Goal: Information Seeking & Learning: Learn about a topic

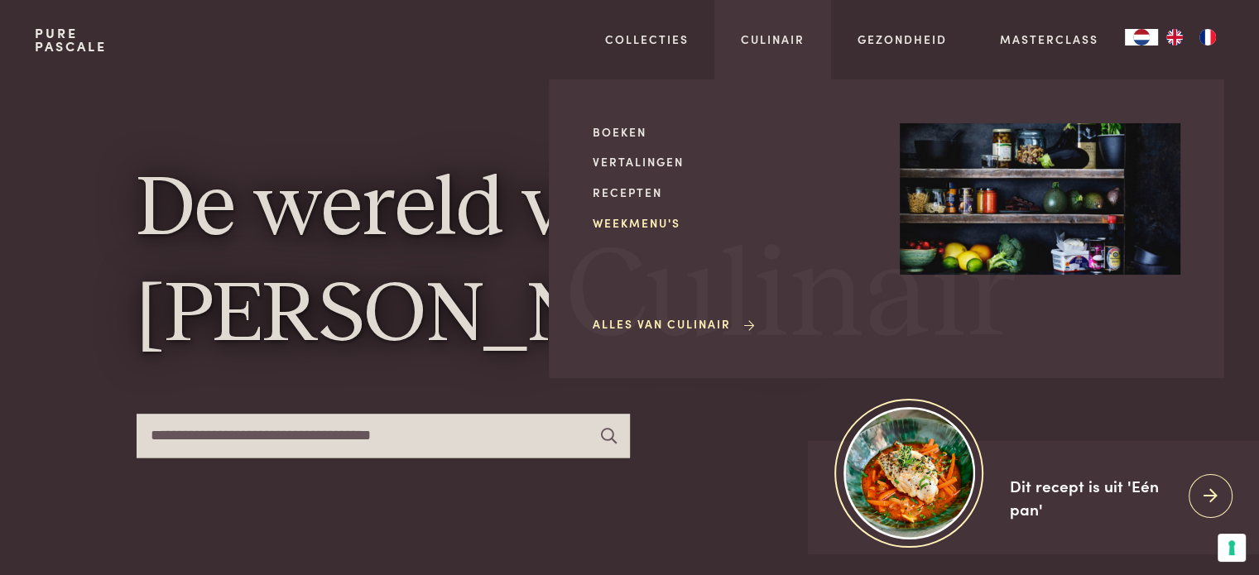
click at [670, 227] on link "Weekmenu's" at bounding box center [732, 222] width 281 height 17
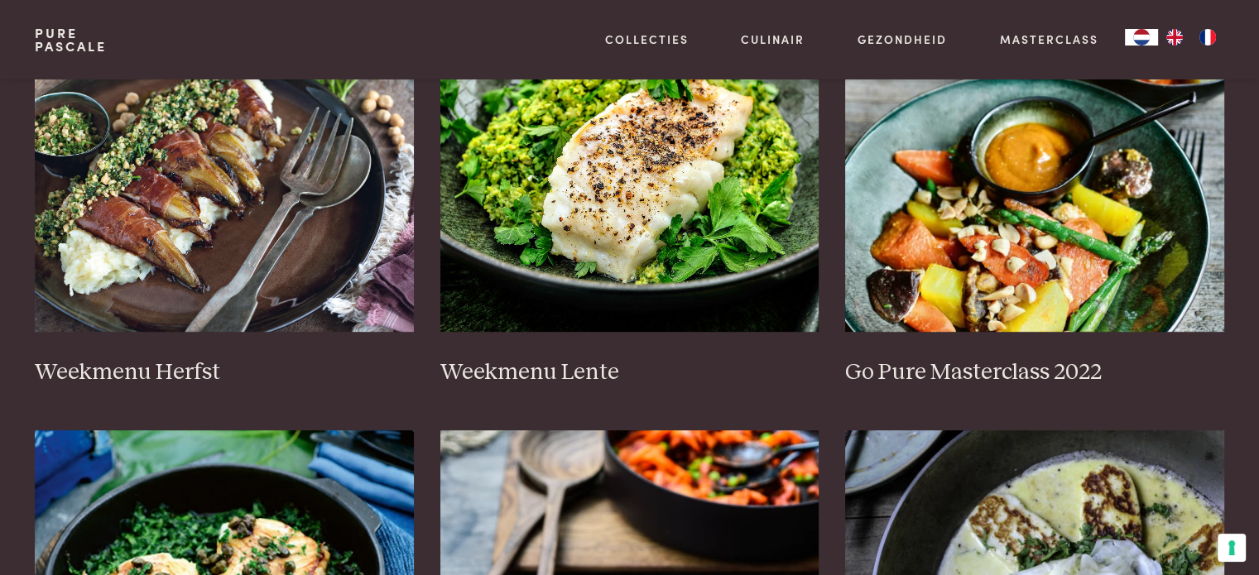
scroll to position [827, 0]
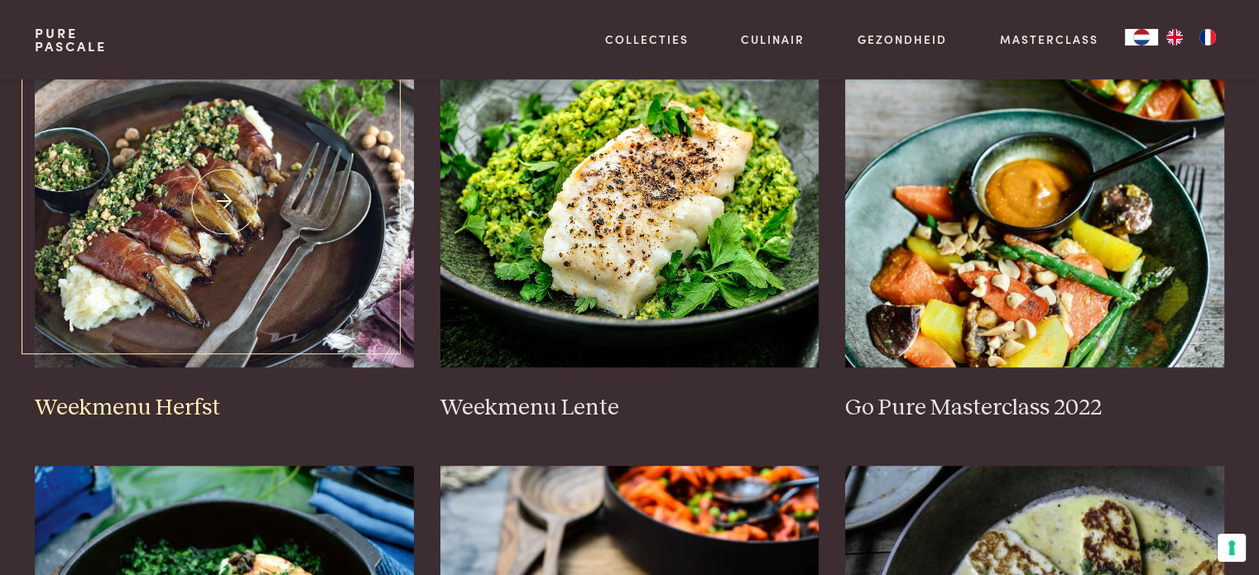
click at [258, 273] on img at bounding box center [224, 201] width 379 height 331
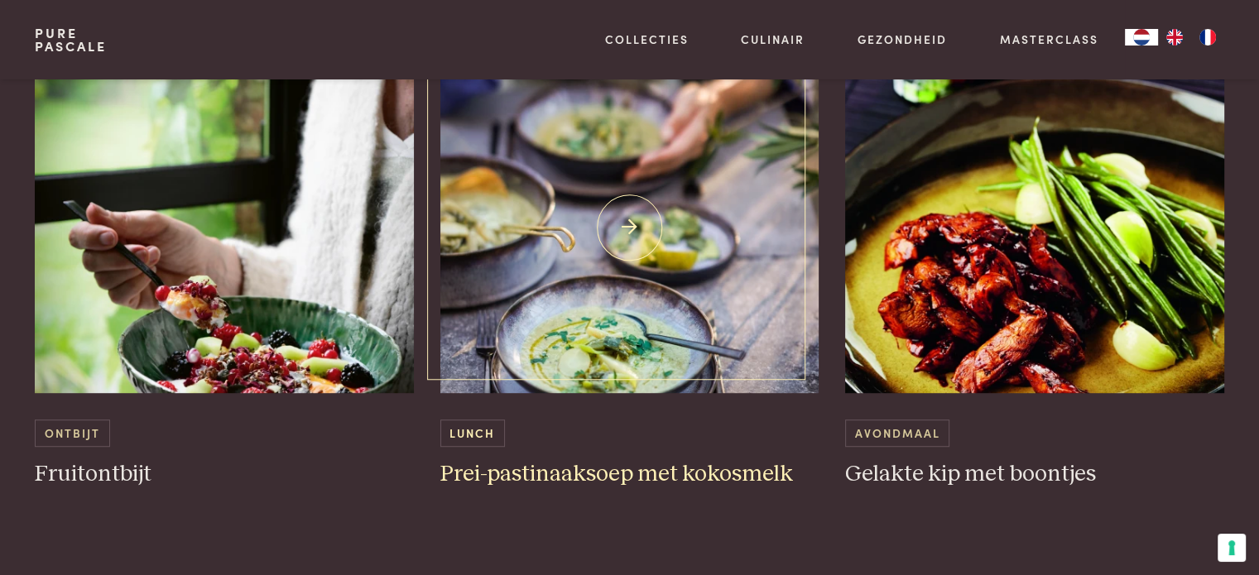
scroll to position [1076, 0]
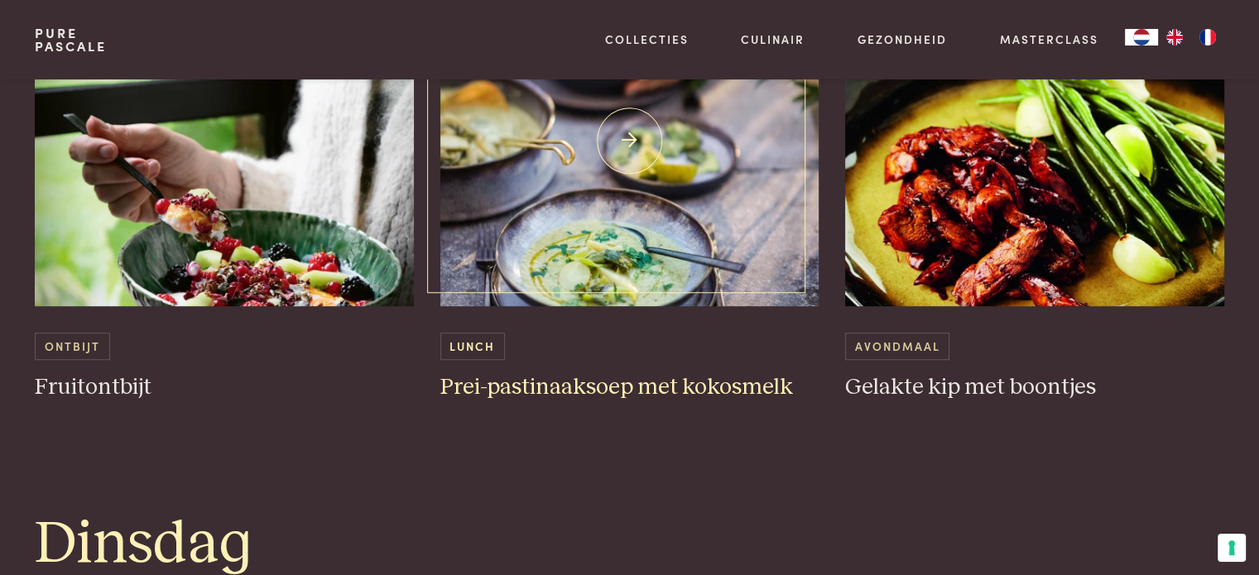
click at [640, 261] on img at bounding box center [629, 140] width 379 height 331
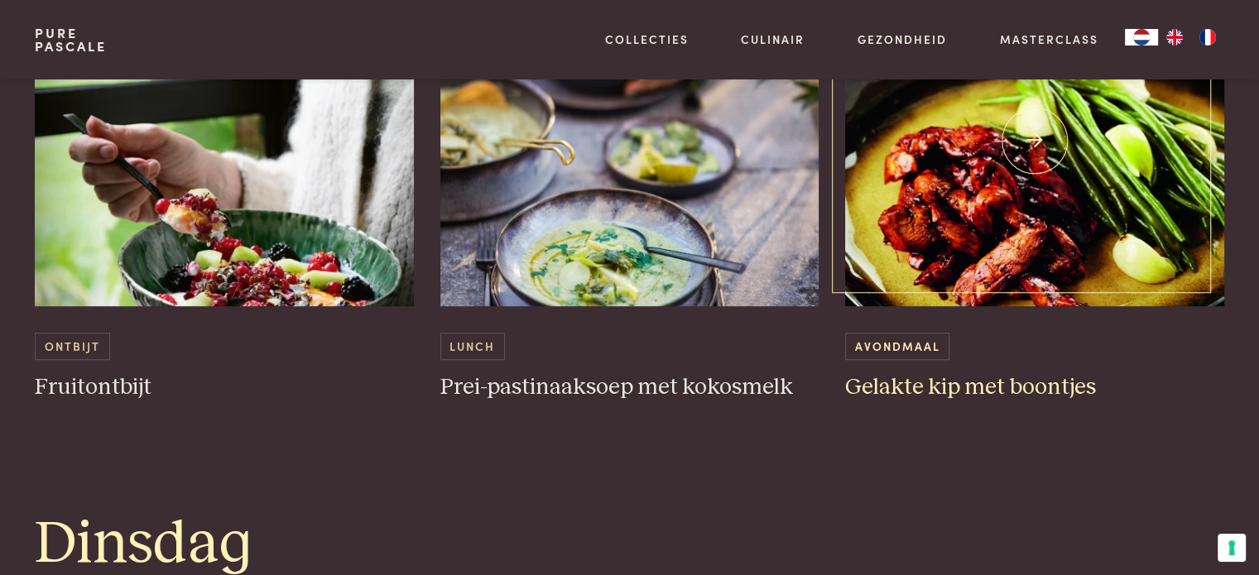
click at [1000, 245] on img at bounding box center [1034, 140] width 379 height 331
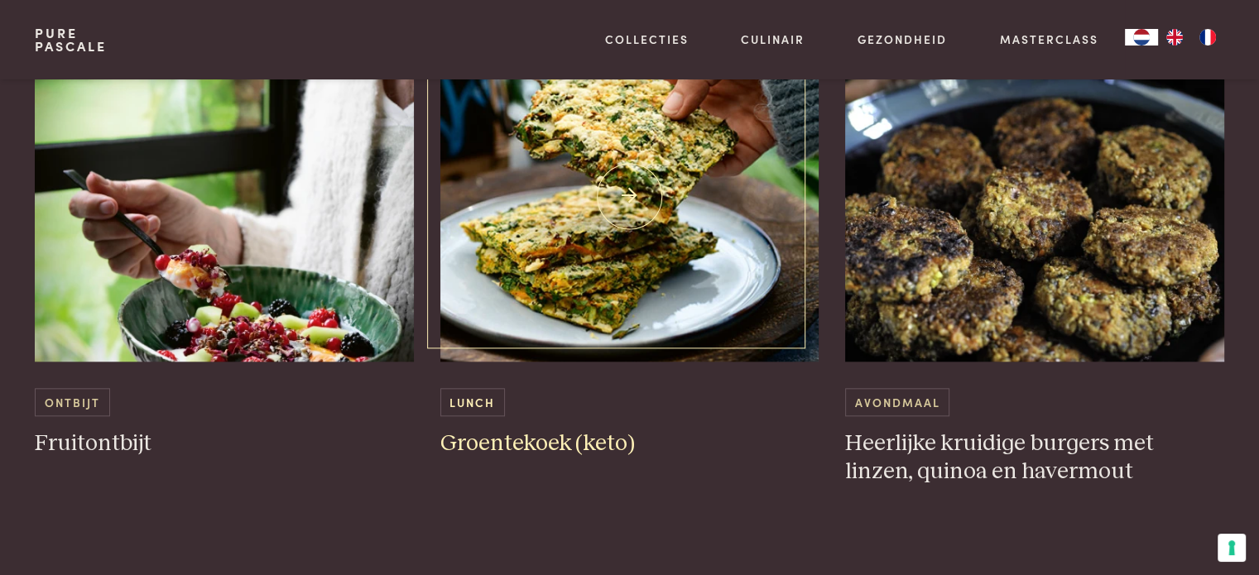
scroll to position [1655, 0]
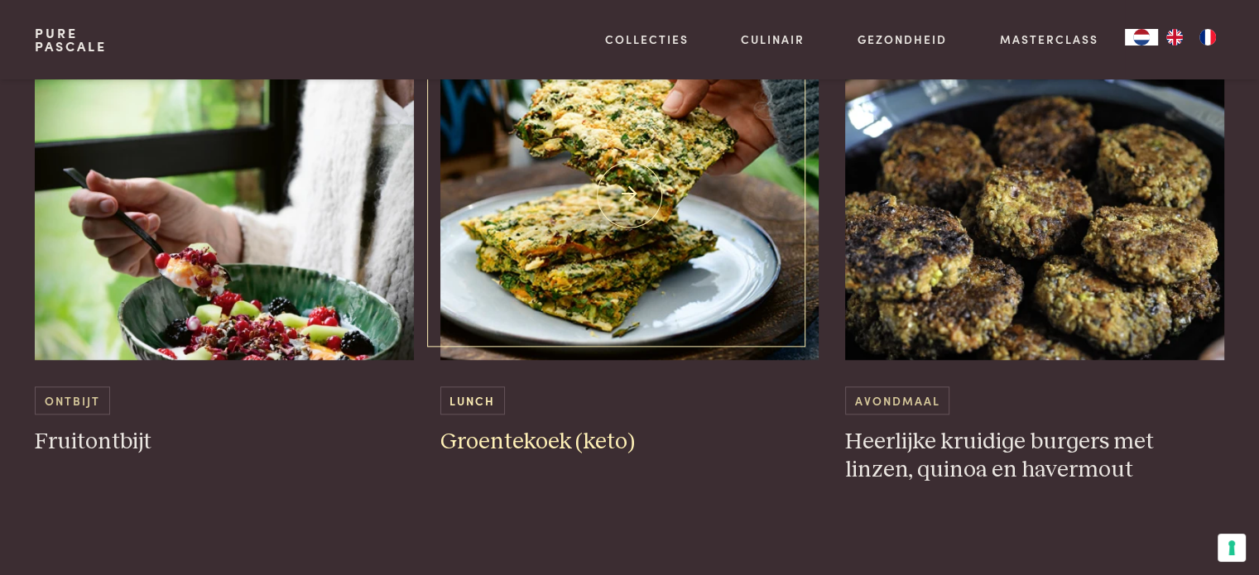
click at [624, 295] on img at bounding box center [629, 194] width 379 height 331
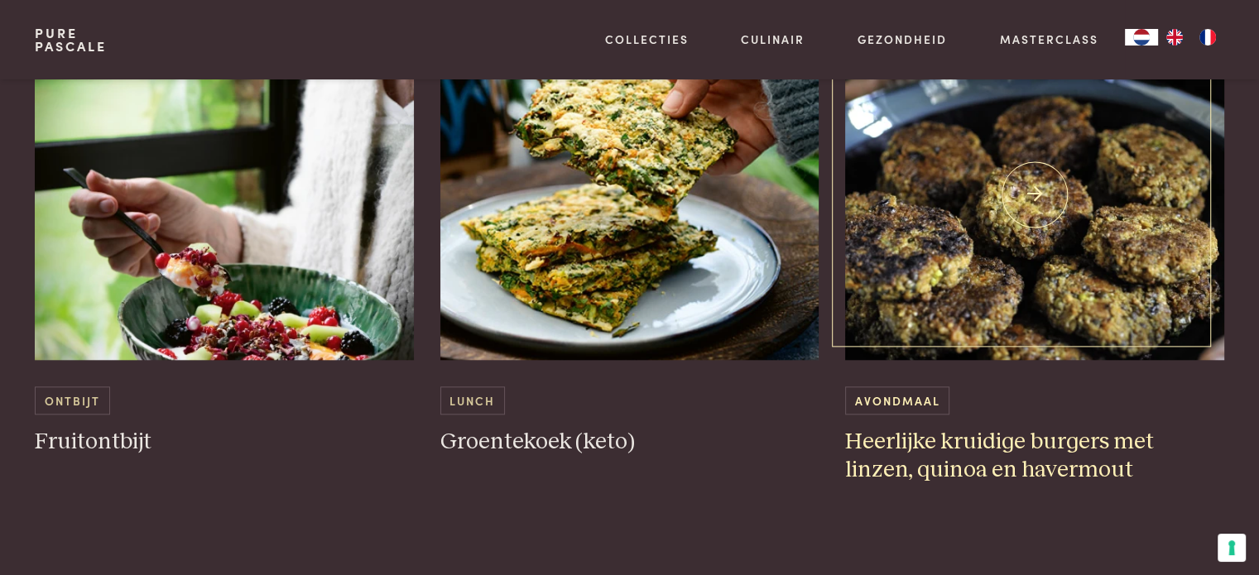
click at [959, 188] on img at bounding box center [1034, 194] width 379 height 331
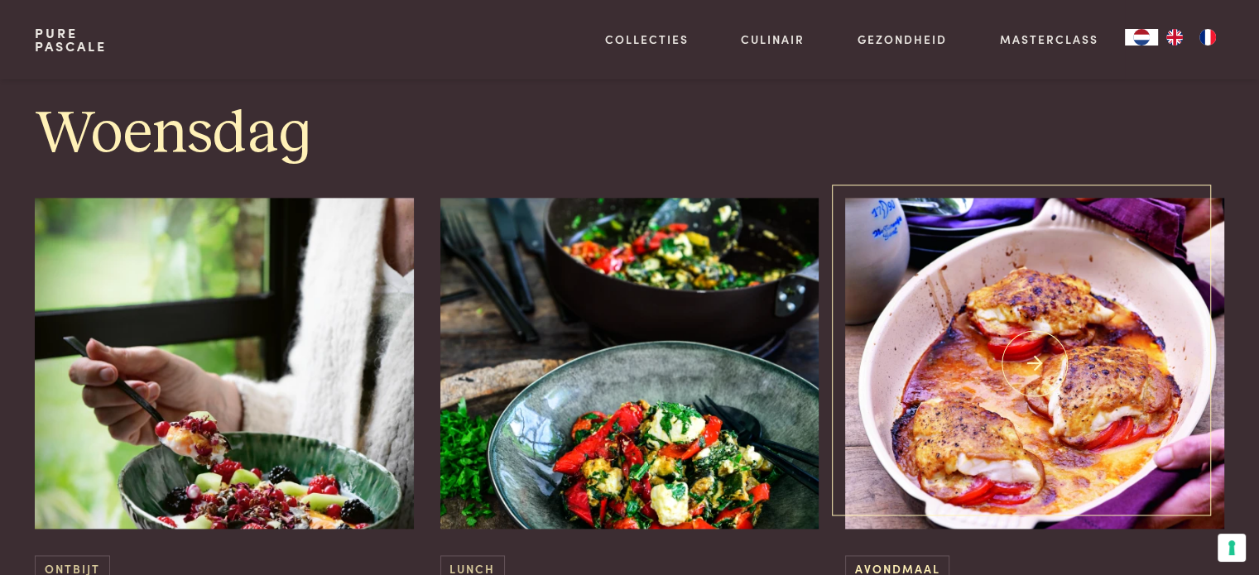
scroll to position [2317, 0]
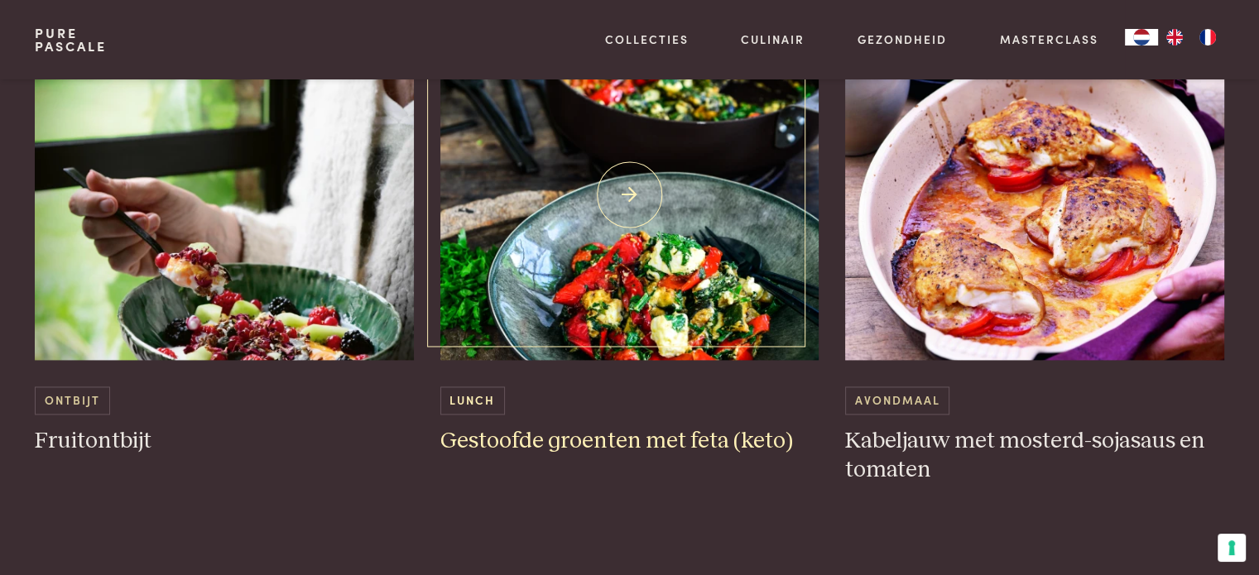
click at [634, 325] on img at bounding box center [629, 194] width 379 height 331
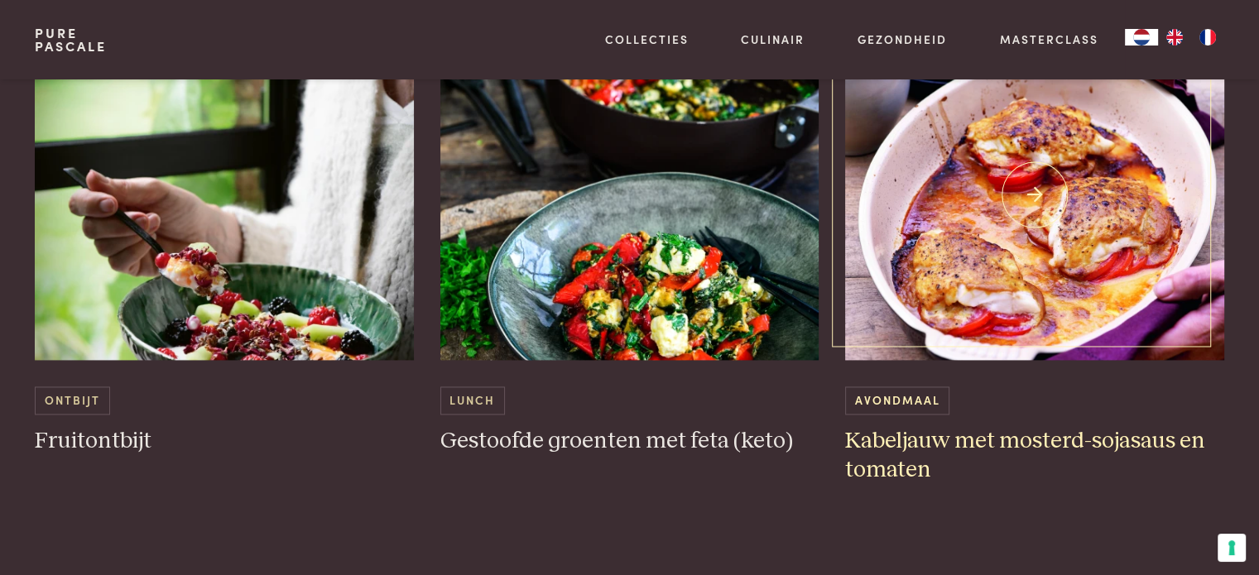
click at [1111, 211] on img at bounding box center [1034, 194] width 379 height 331
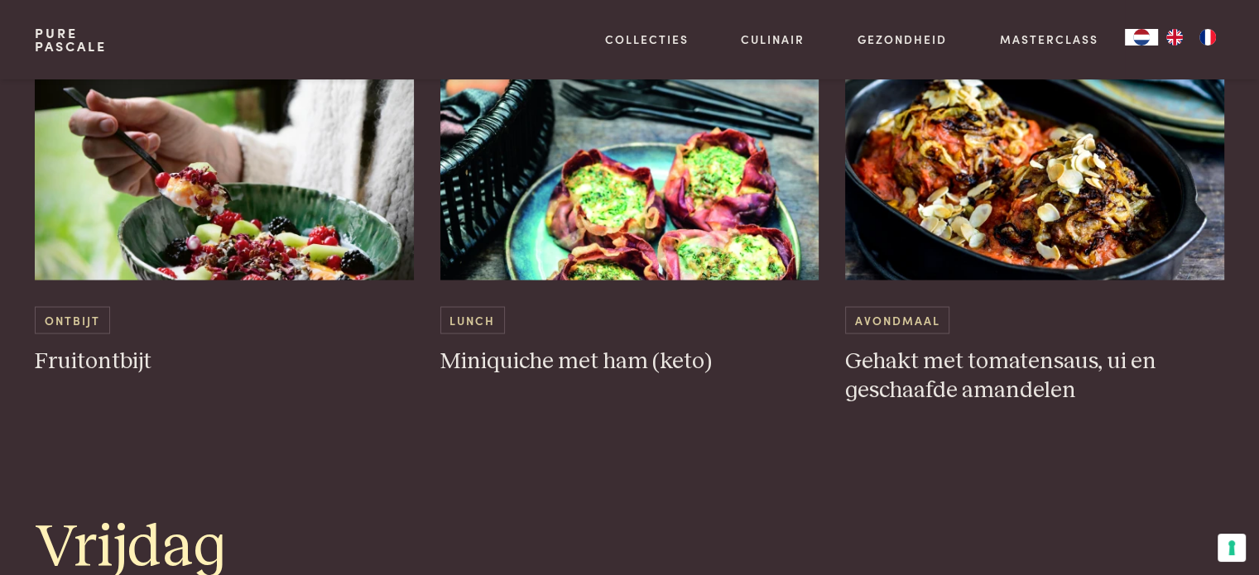
scroll to position [3062, 0]
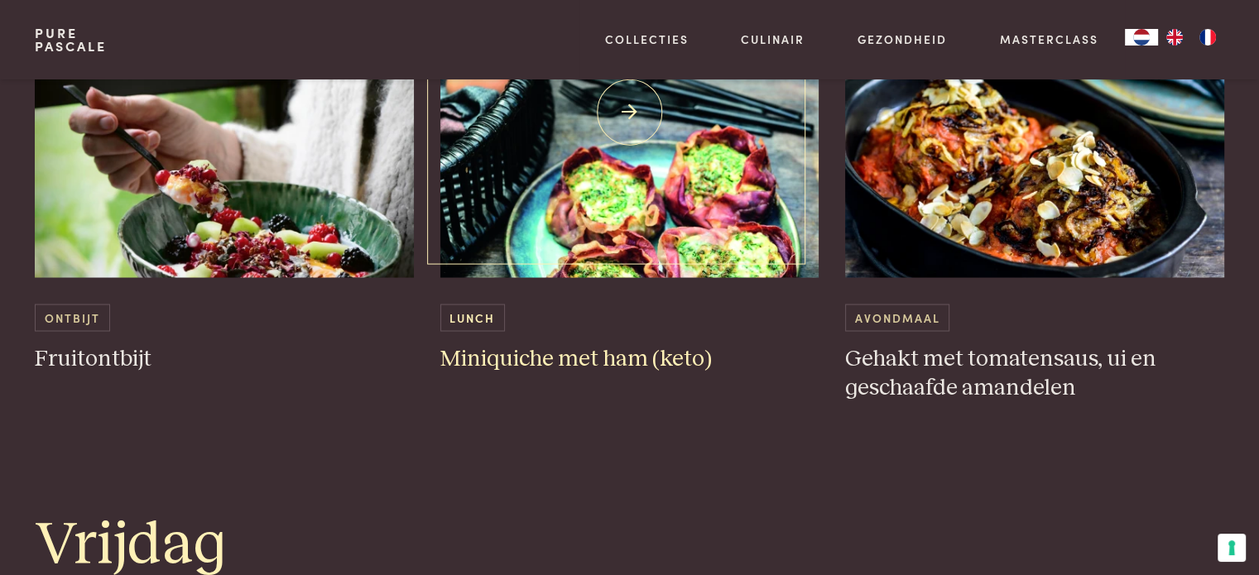
click at [716, 207] on img at bounding box center [629, 111] width 379 height 331
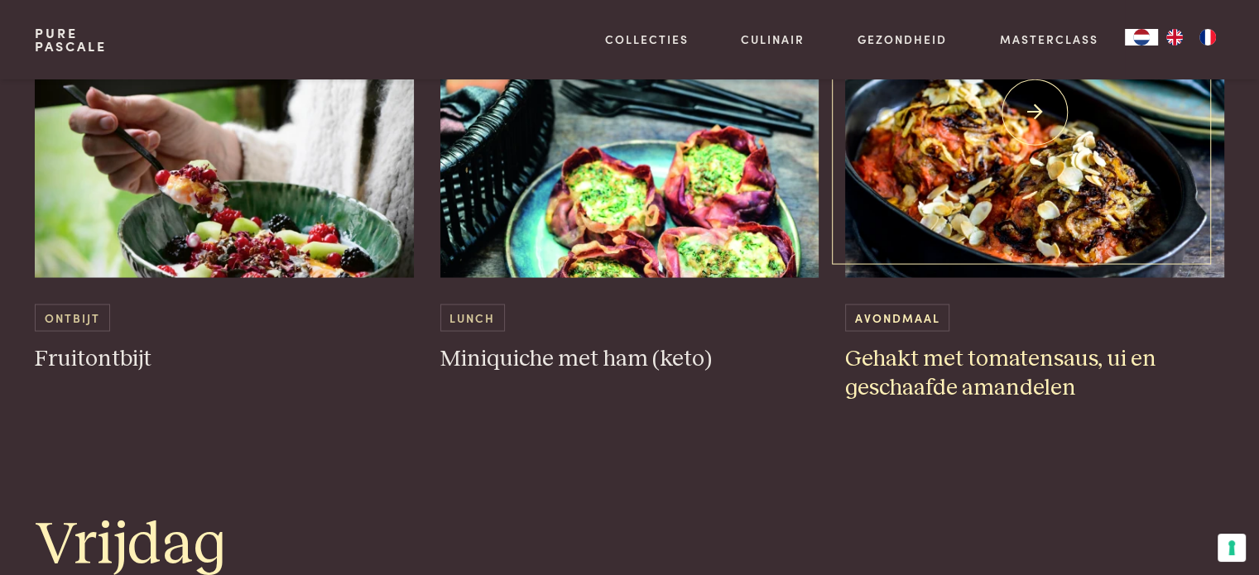
click at [1077, 220] on img at bounding box center [1034, 111] width 379 height 331
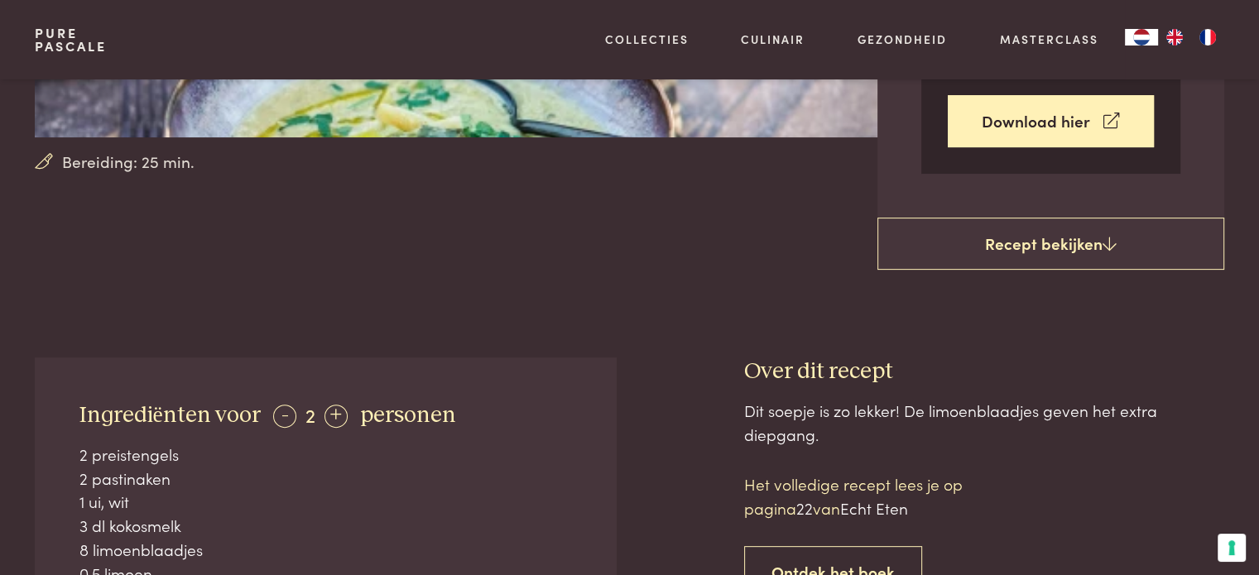
scroll to position [745, 0]
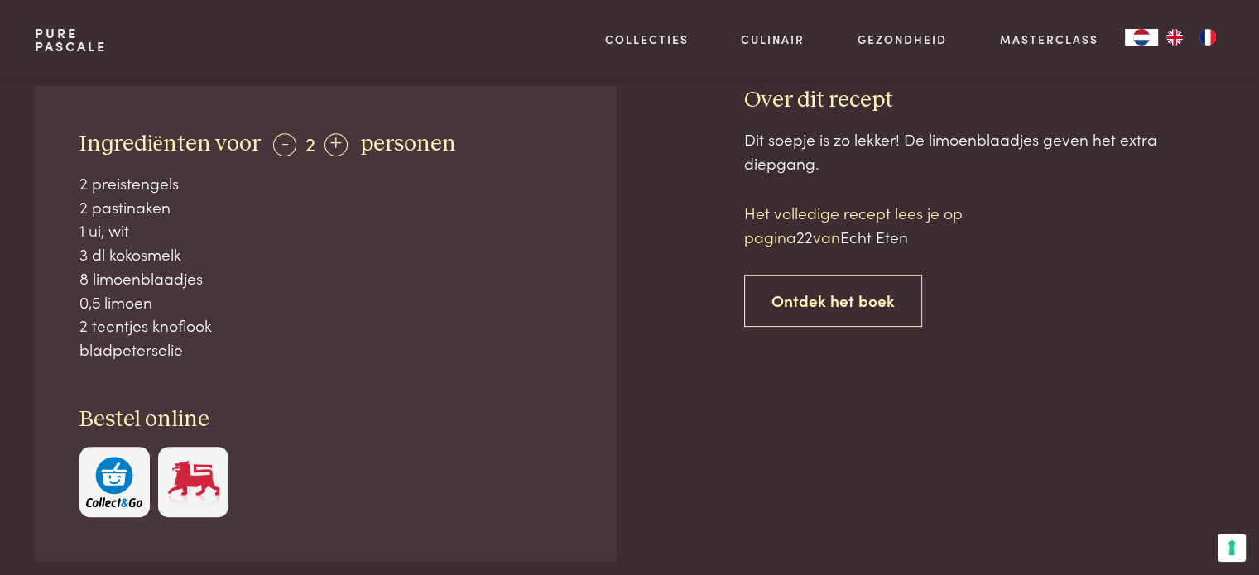
click at [125, 457] on img "button" at bounding box center [114, 482] width 56 height 50
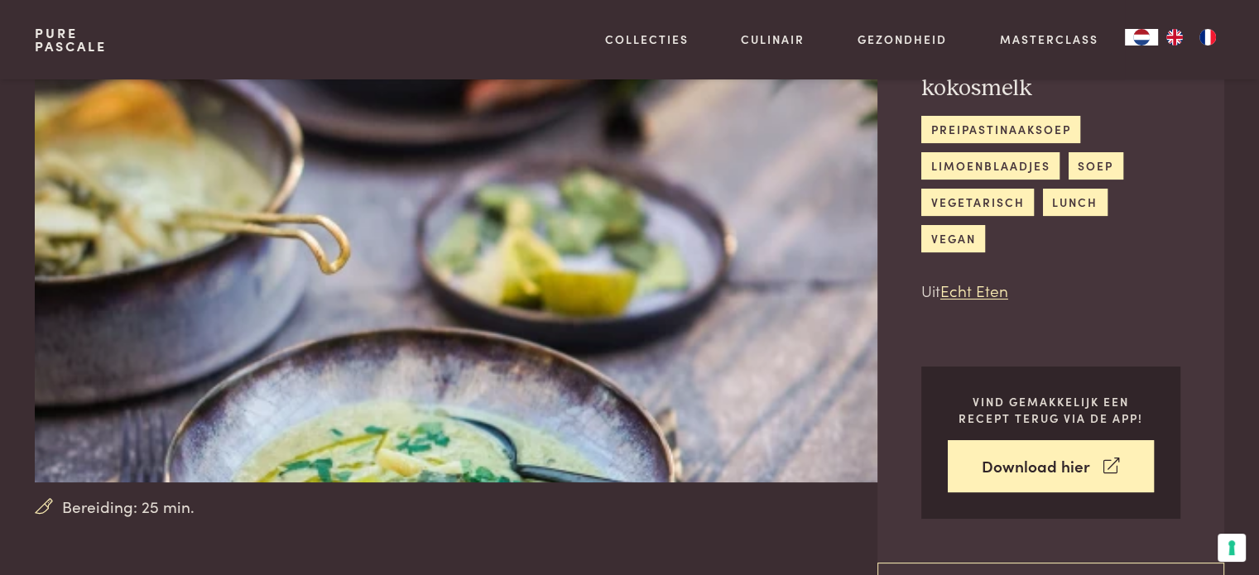
scroll to position [0, 0]
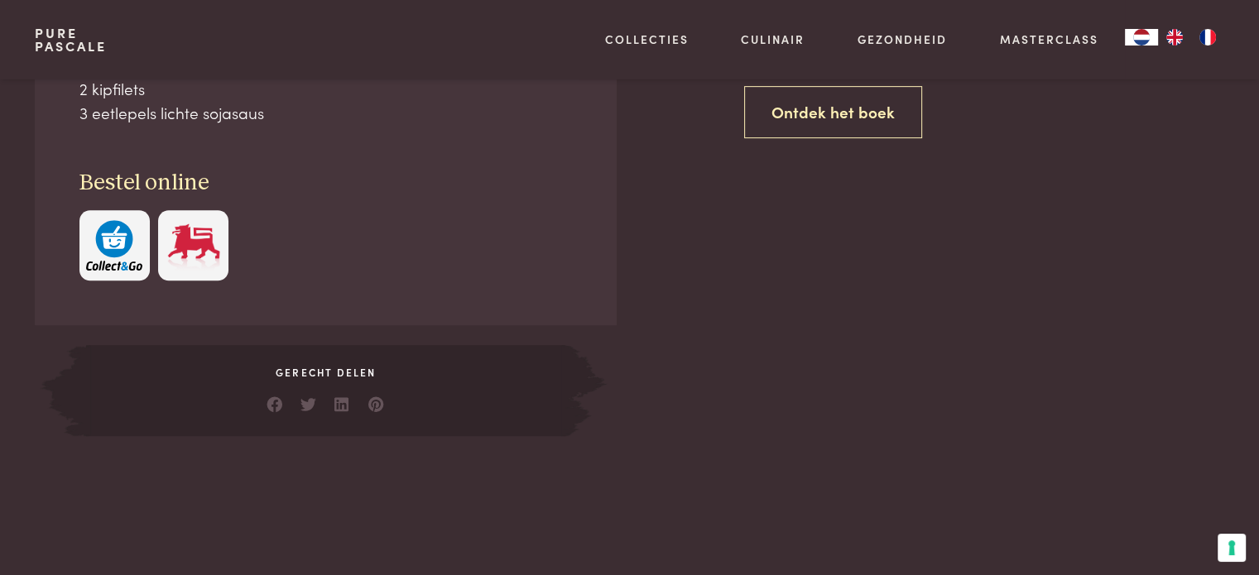
scroll to position [745, 0]
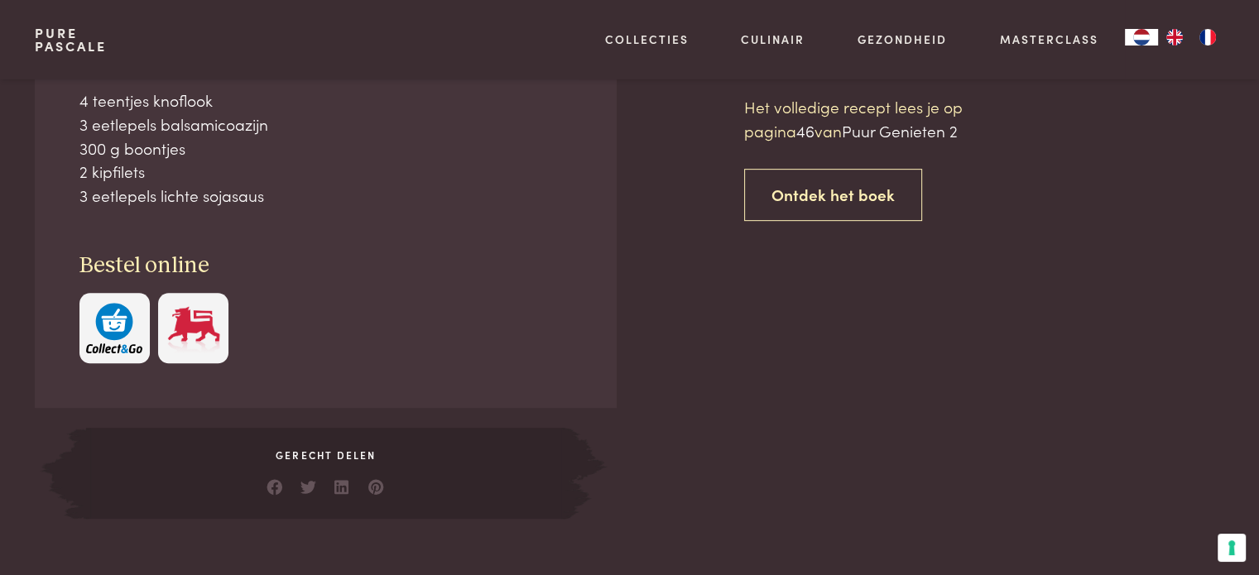
click at [113, 352] on img "button" at bounding box center [114, 328] width 56 height 50
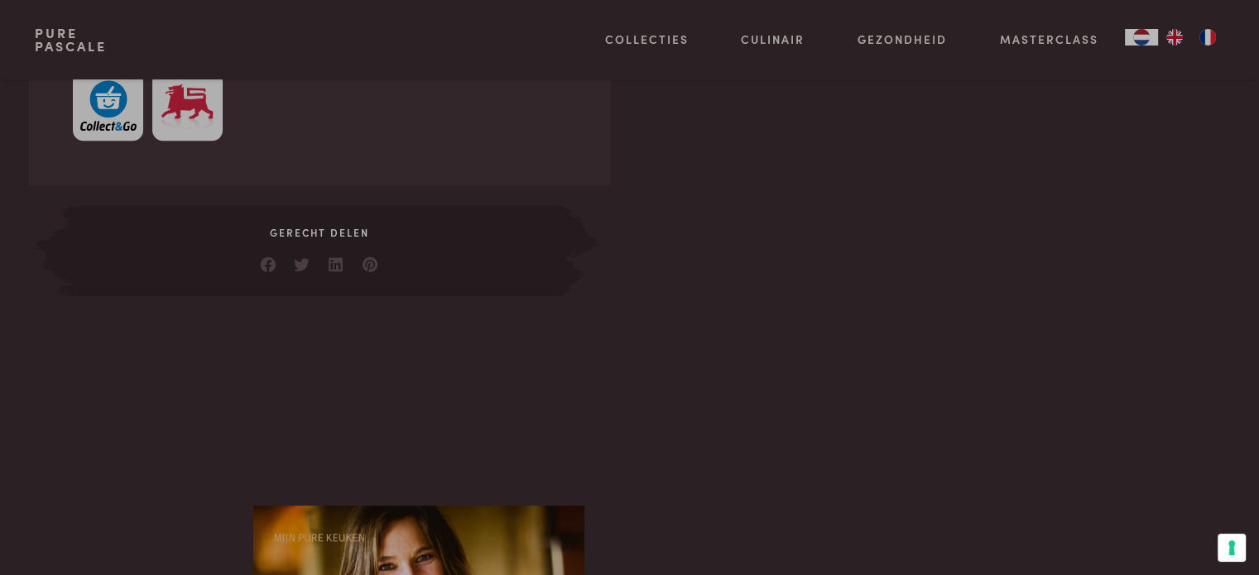
scroll to position [993, 0]
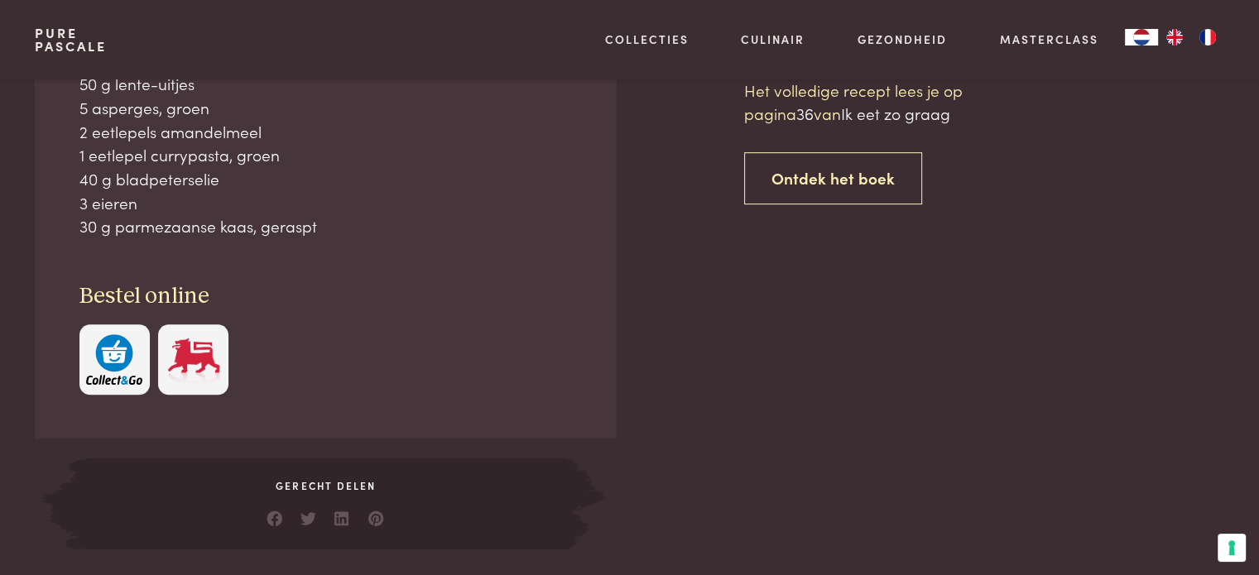
scroll to position [993, 0]
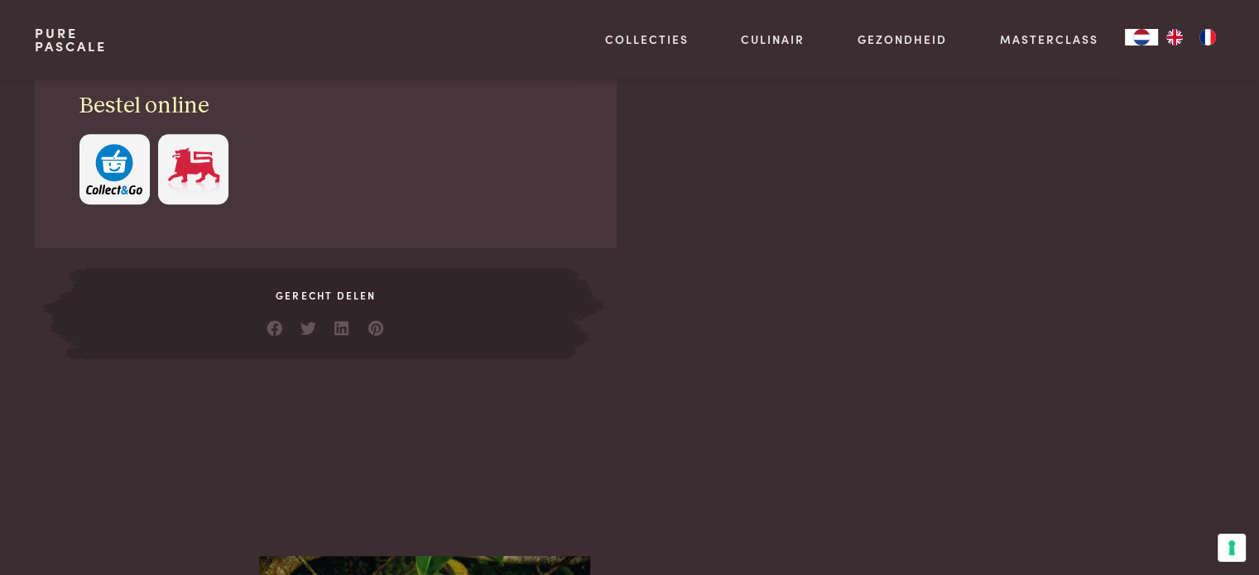
click at [123, 171] on img "button" at bounding box center [114, 169] width 56 height 50
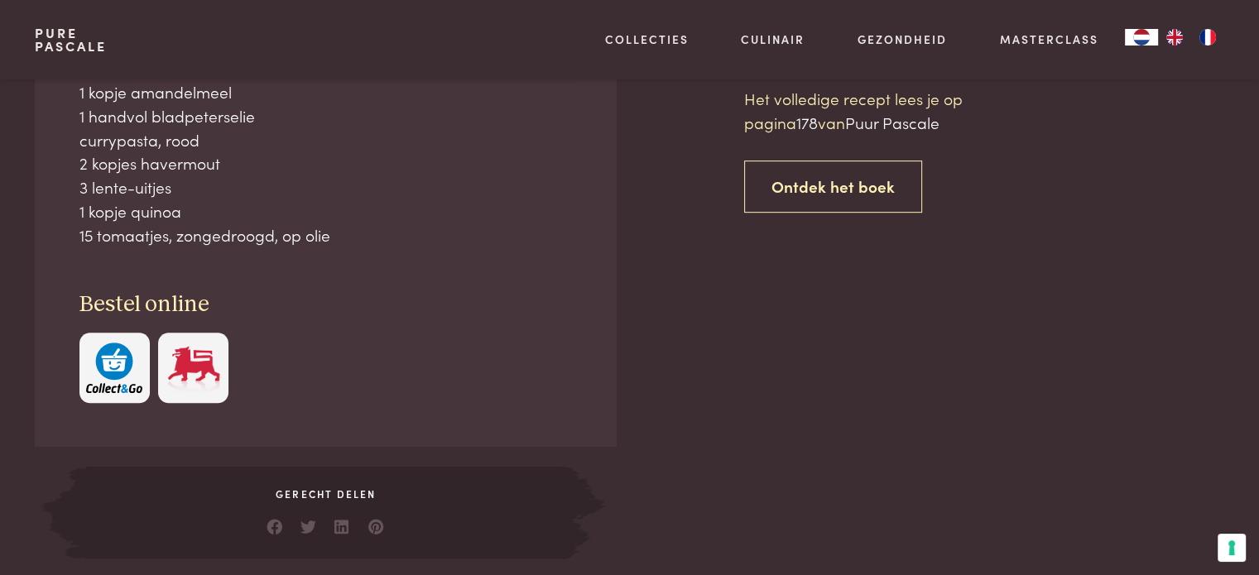
scroll to position [993, 0]
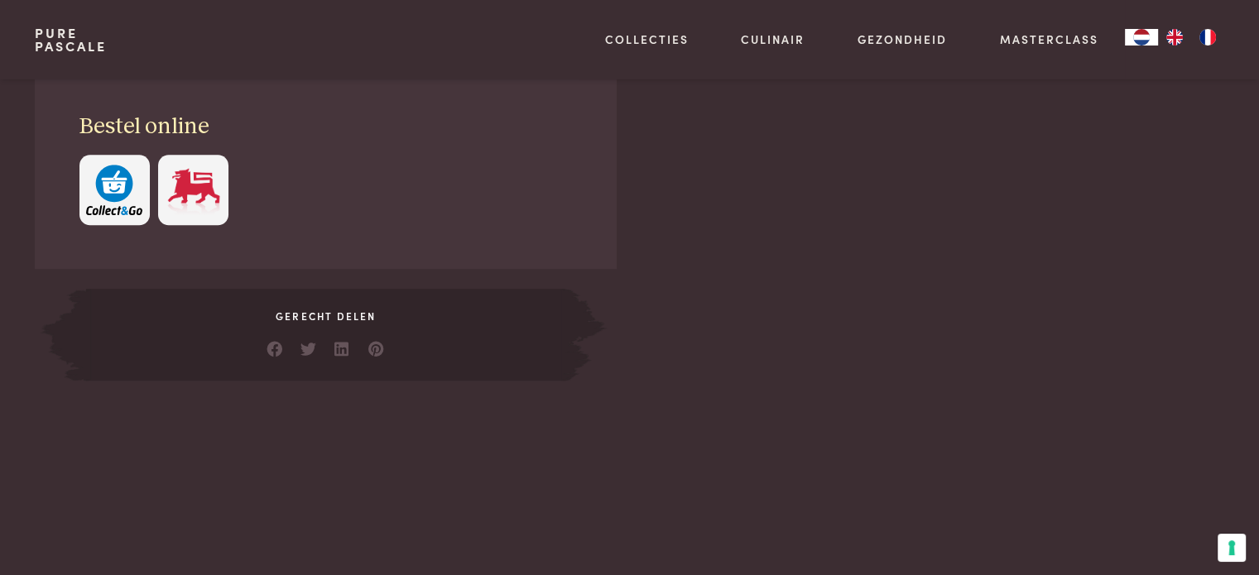
click at [107, 204] on img "button" at bounding box center [114, 190] width 56 height 50
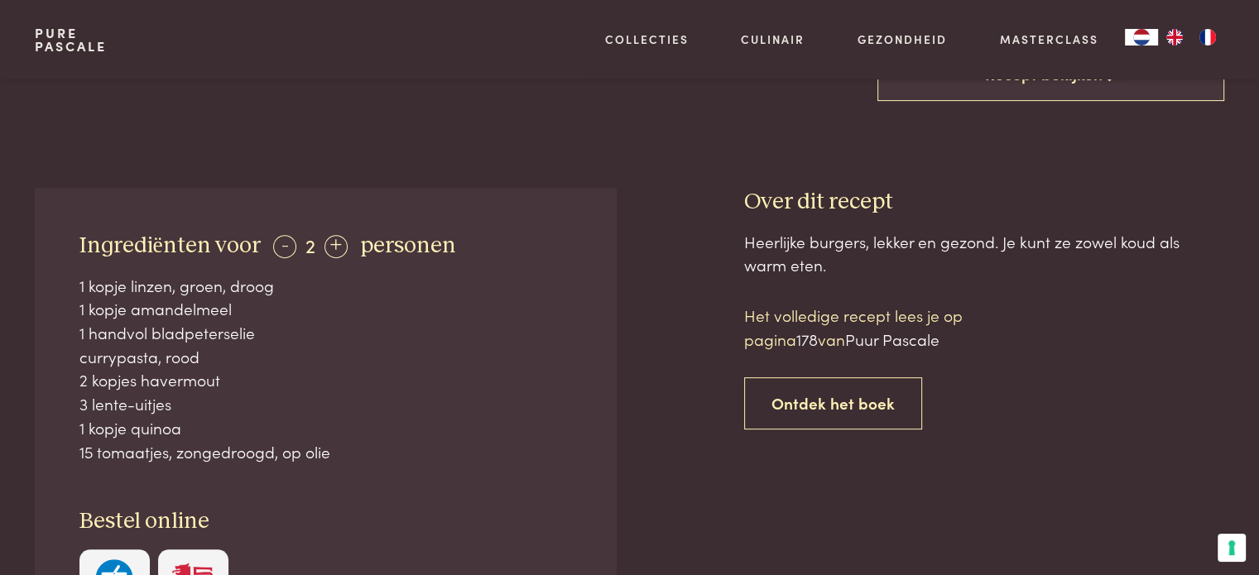
scroll to position [579, 0]
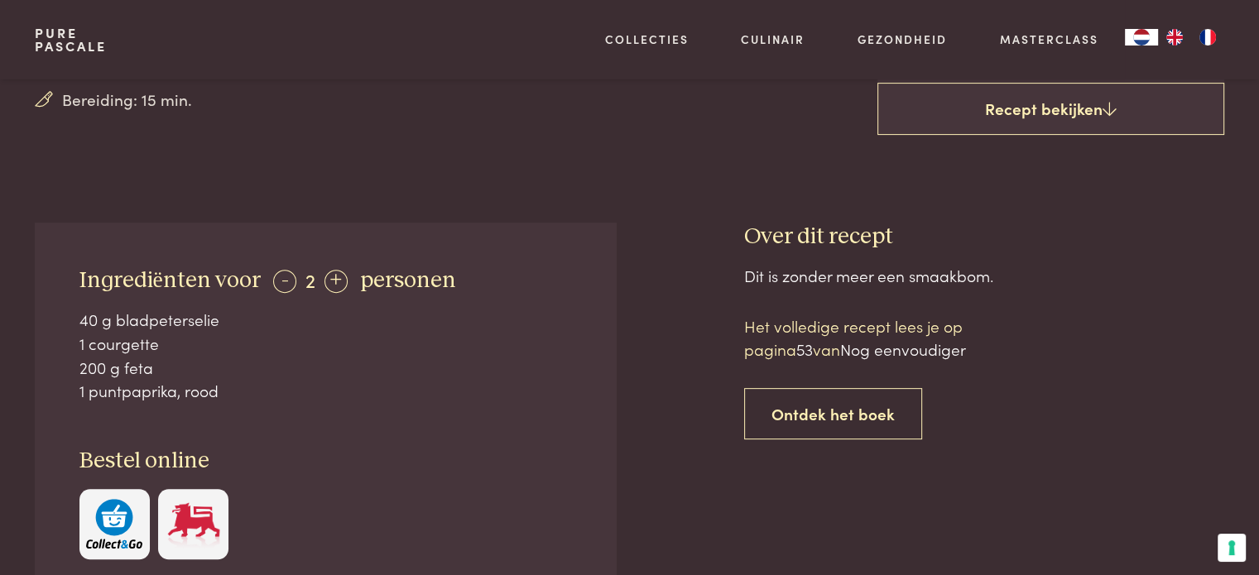
scroll to position [745, 0]
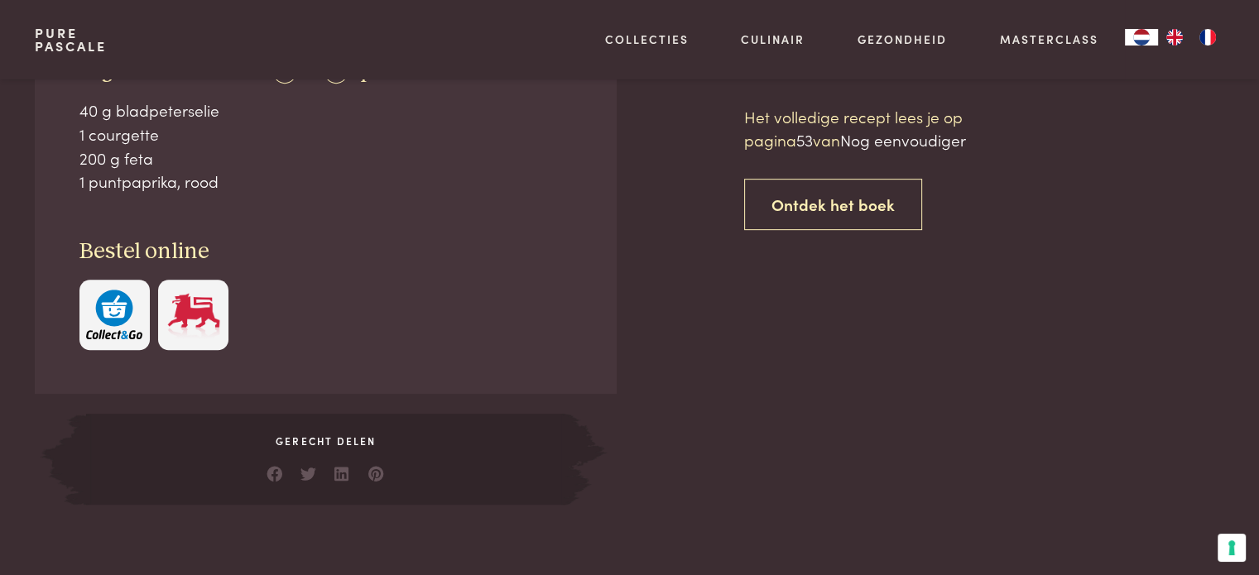
click at [106, 309] on img "button" at bounding box center [114, 315] width 56 height 50
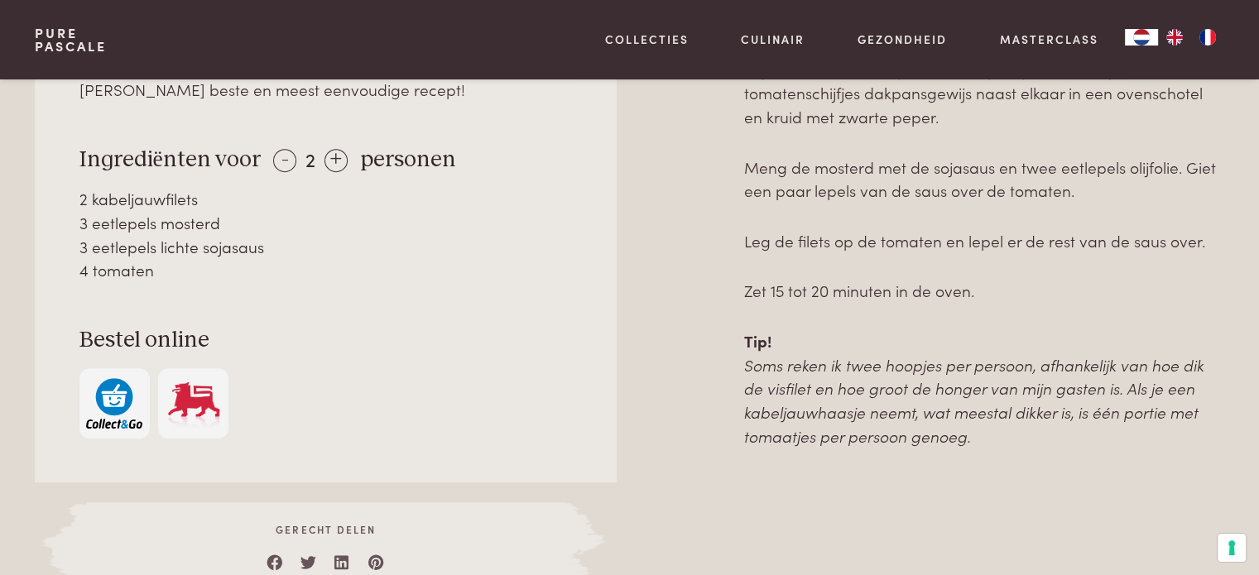
scroll to position [910, 0]
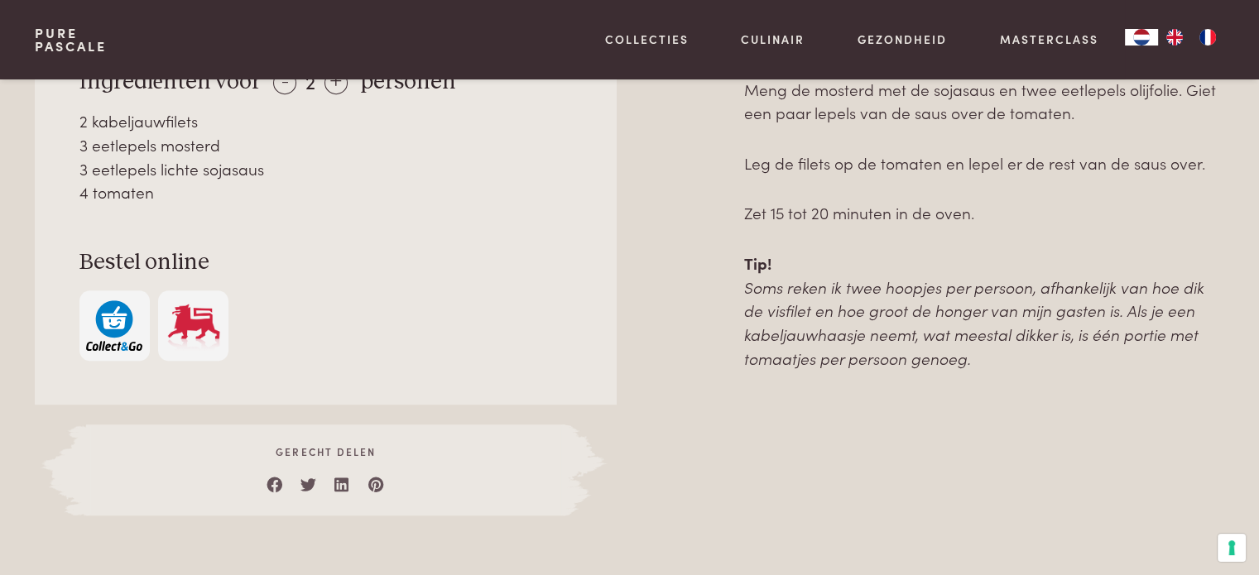
click at [127, 311] on img "button" at bounding box center [114, 325] width 56 height 50
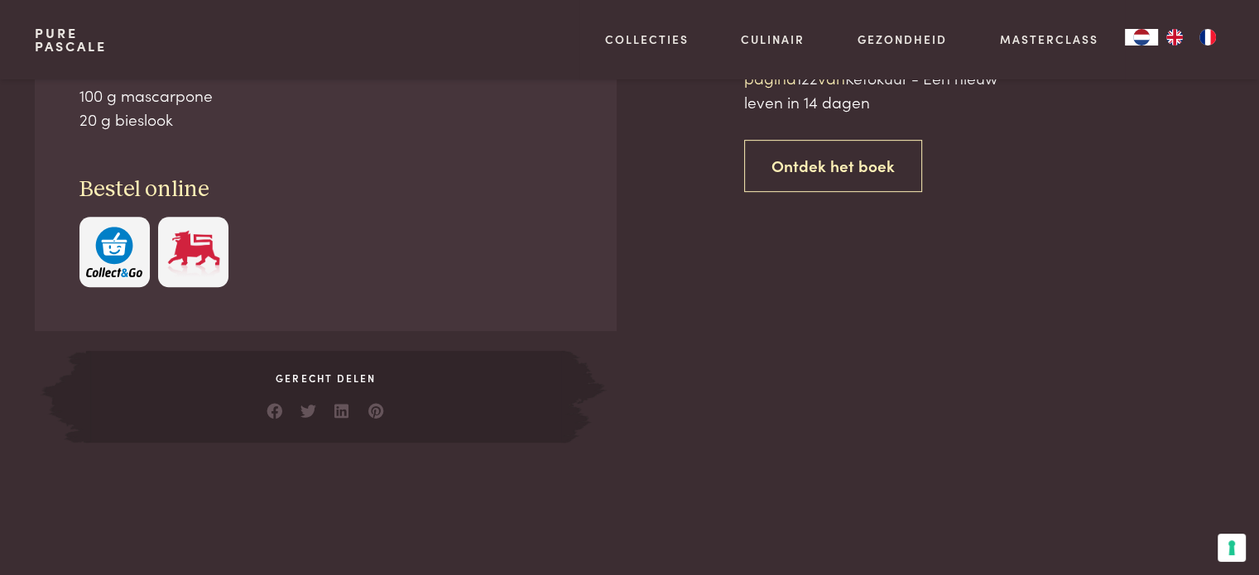
scroll to position [827, 0]
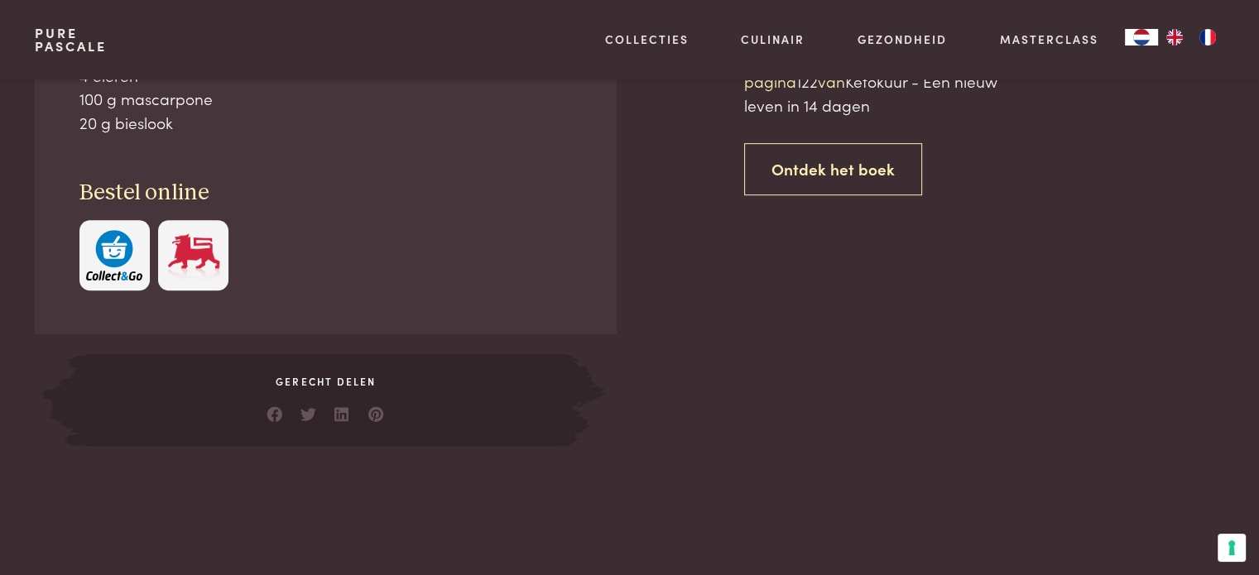
click at [122, 254] on img "button" at bounding box center [114, 255] width 56 height 50
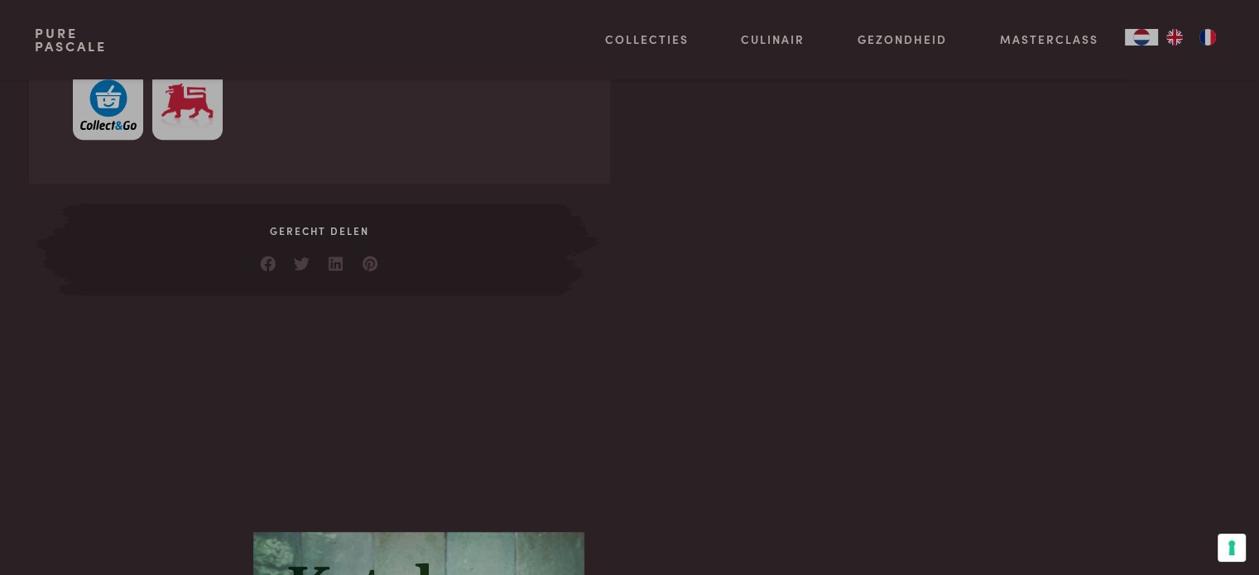
scroll to position [993, 0]
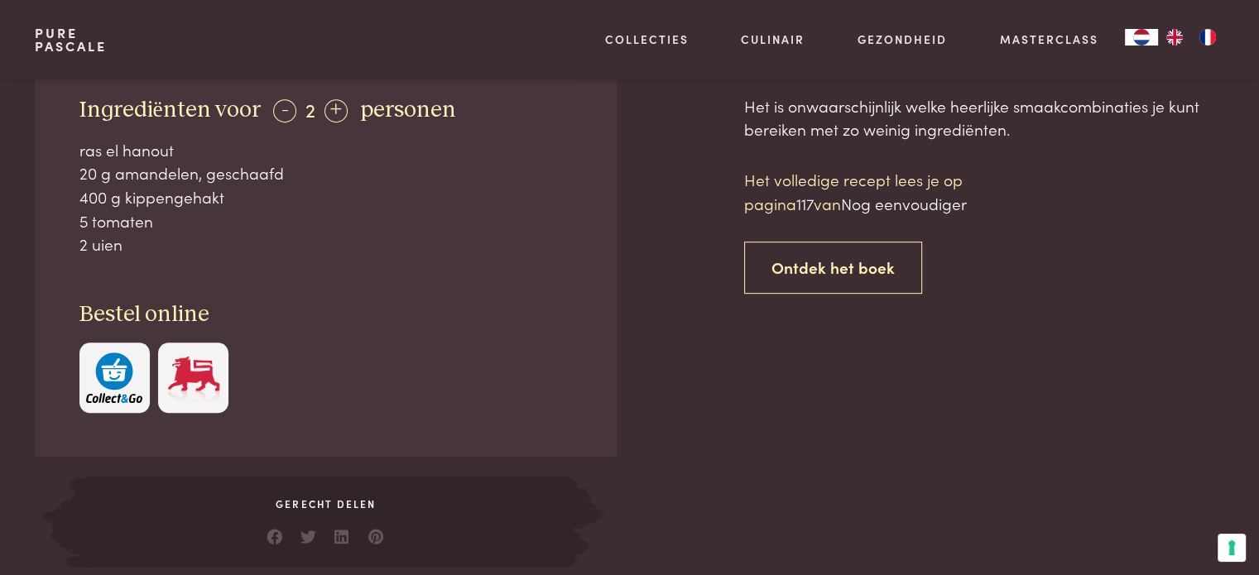
scroll to position [745, 0]
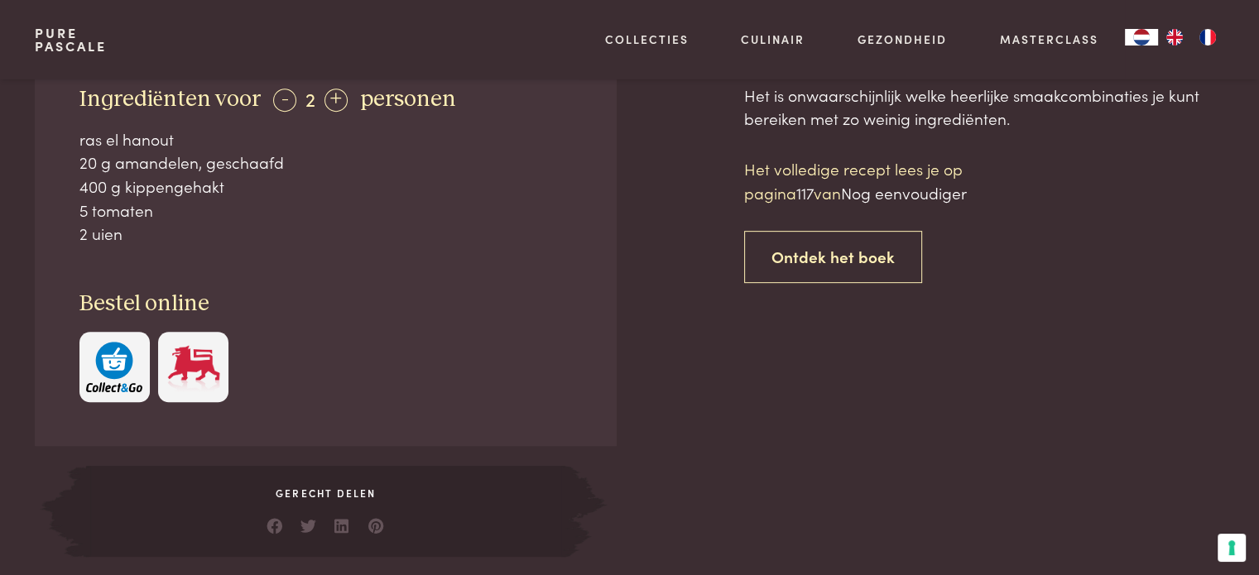
click at [99, 367] on img "button" at bounding box center [114, 367] width 56 height 50
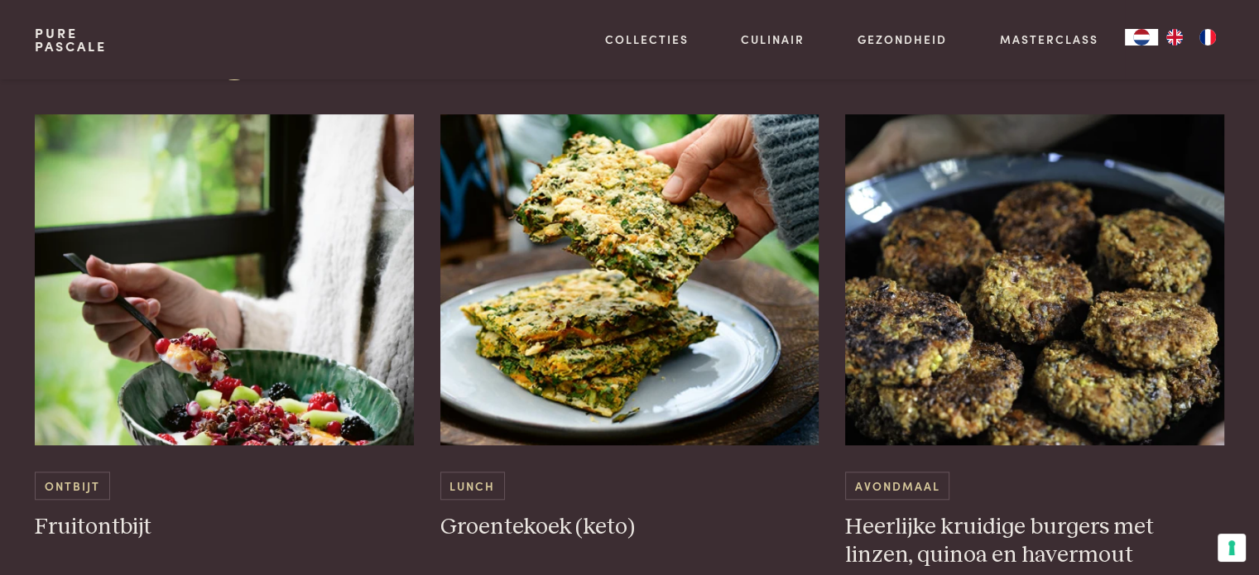
scroll to position [1572, 0]
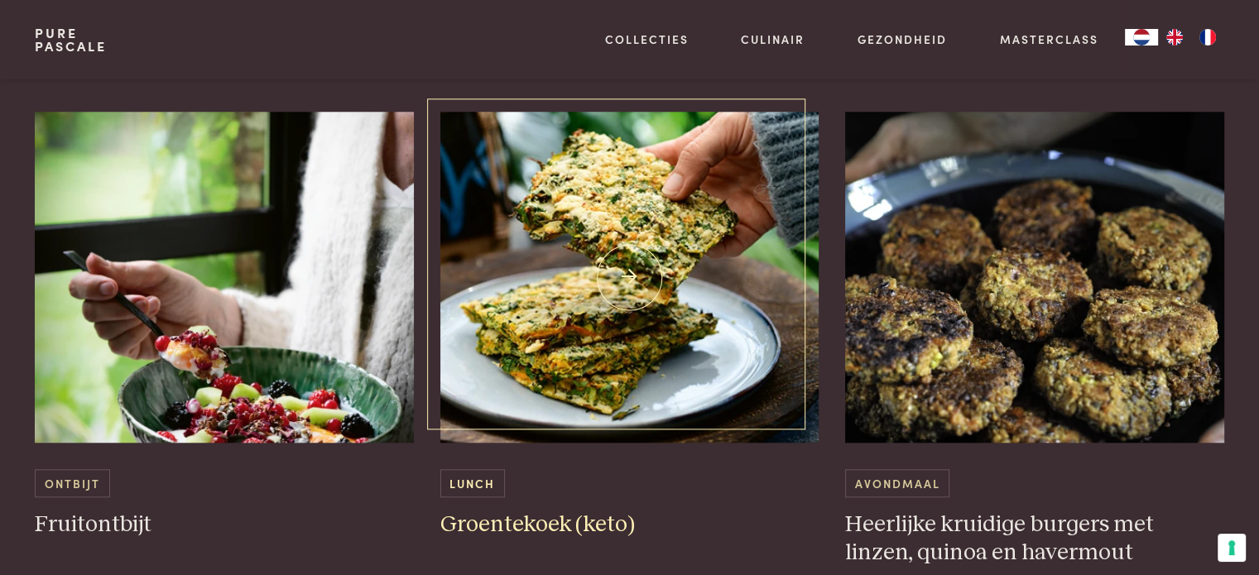
click at [633, 278] on img at bounding box center [629, 277] width 379 height 331
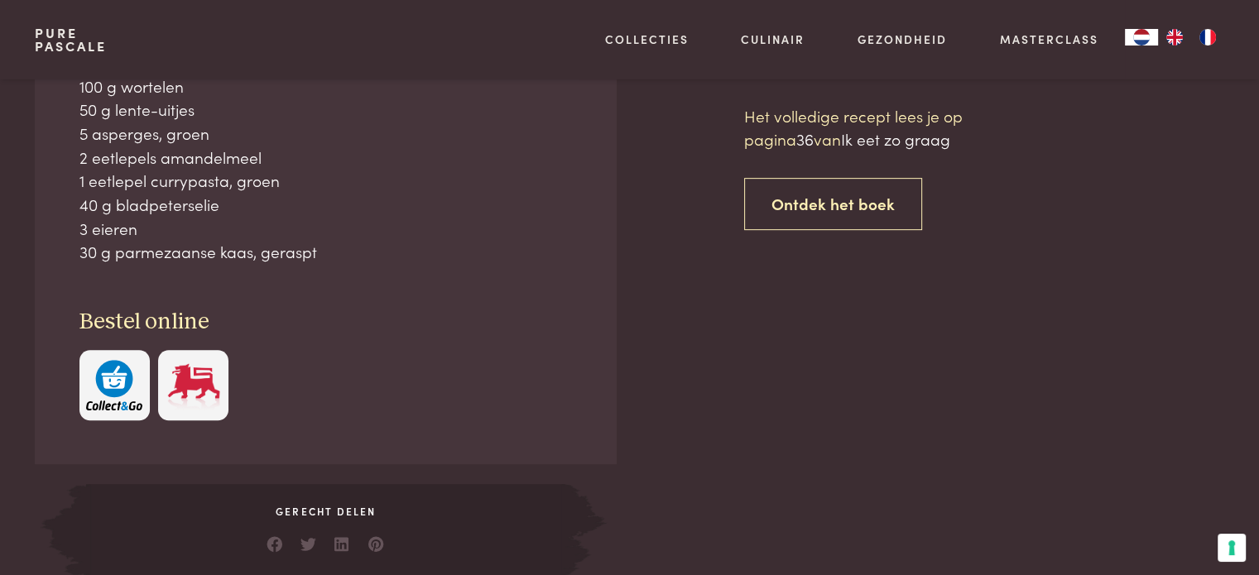
scroll to position [827, 0]
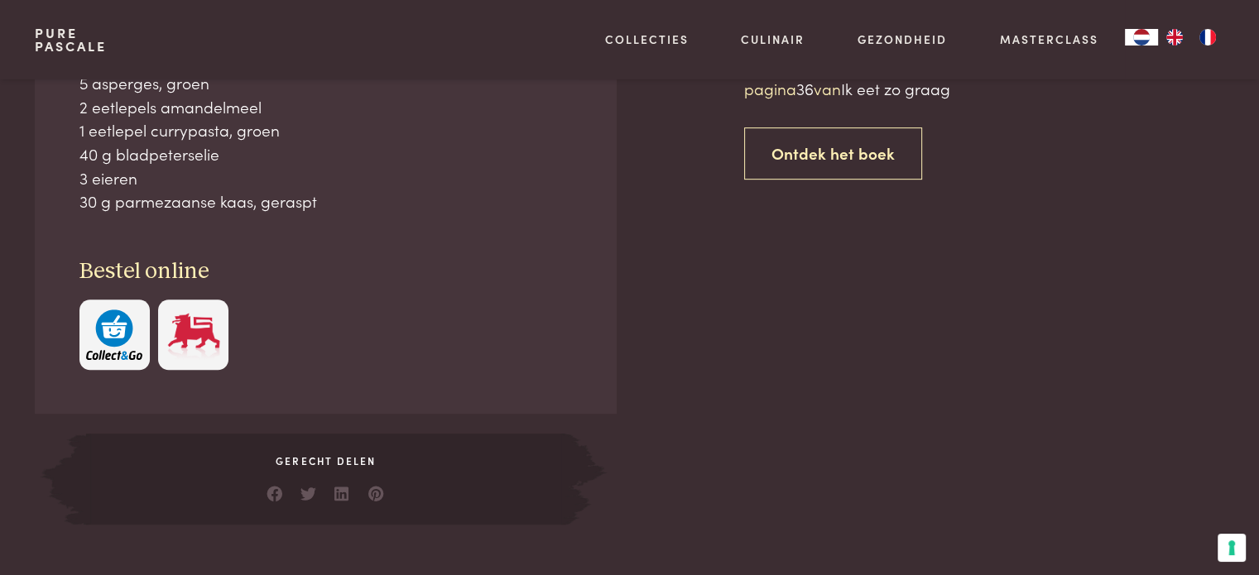
click at [88, 328] on img "button" at bounding box center [114, 334] width 56 height 50
